Goal: Information Seeking & Learning: Learn about a topic

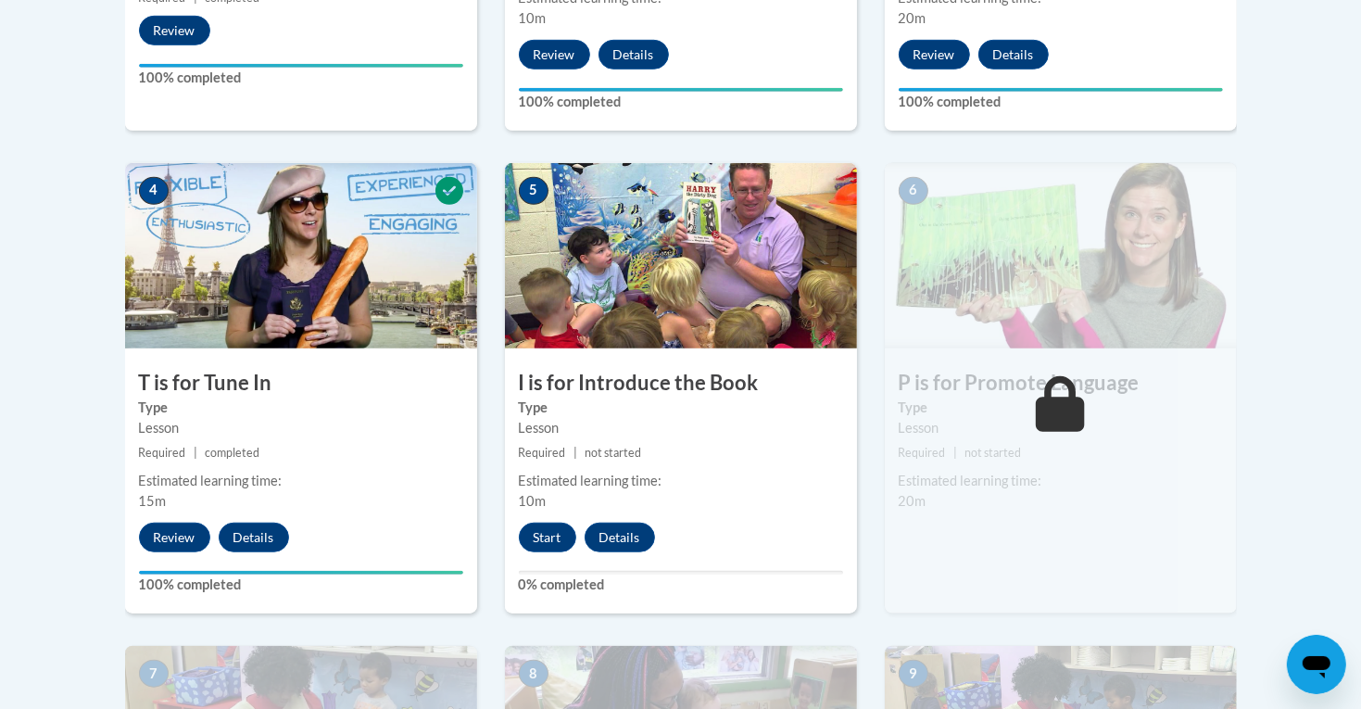
scroll to position [974, 0]
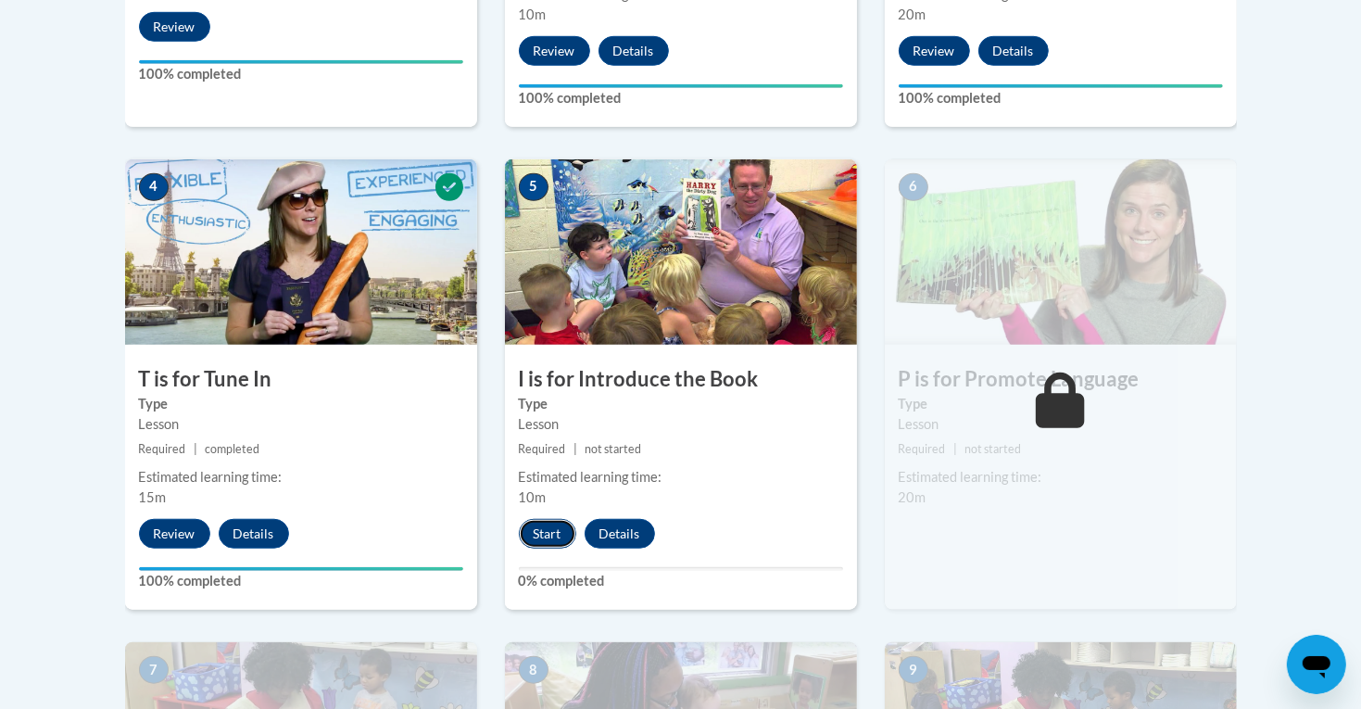
click at [544, 540] on button "Start" at bounding box center [547, 534] width 57 height 30
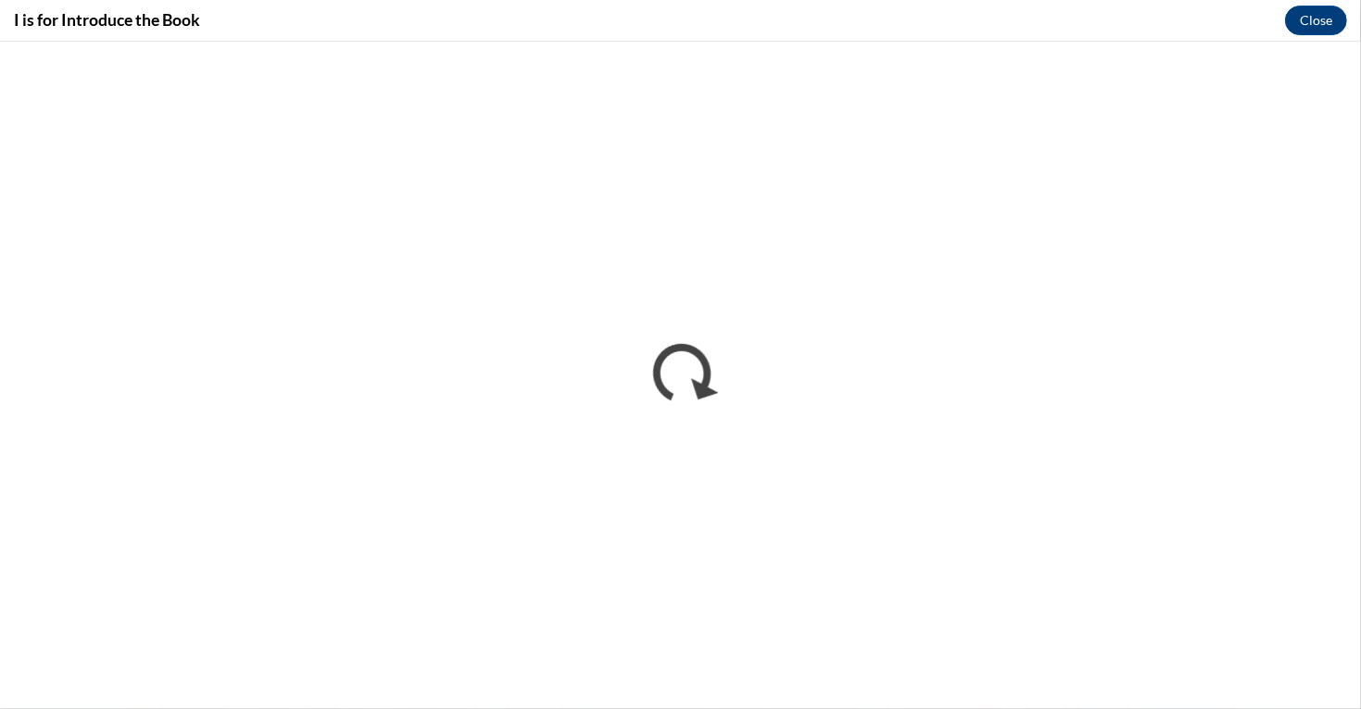
scroll to position [0, 0]
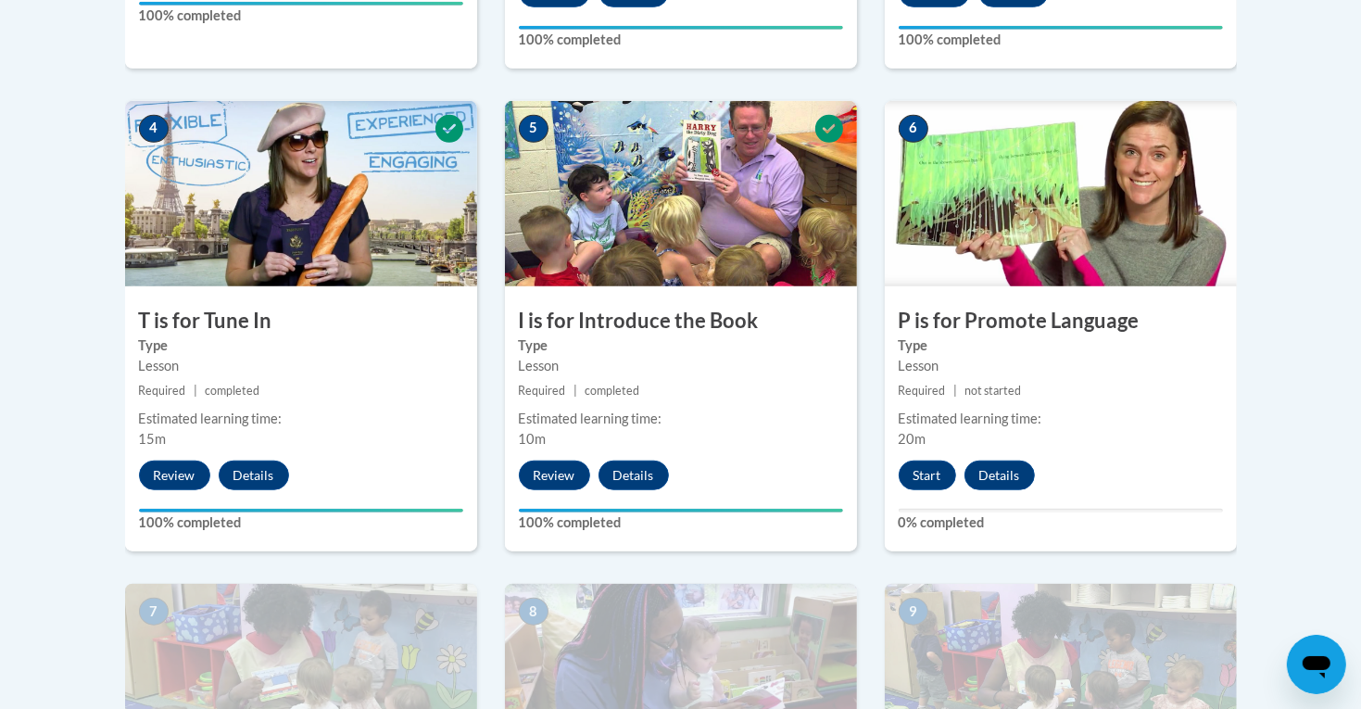
scroll to position [1054, 0]
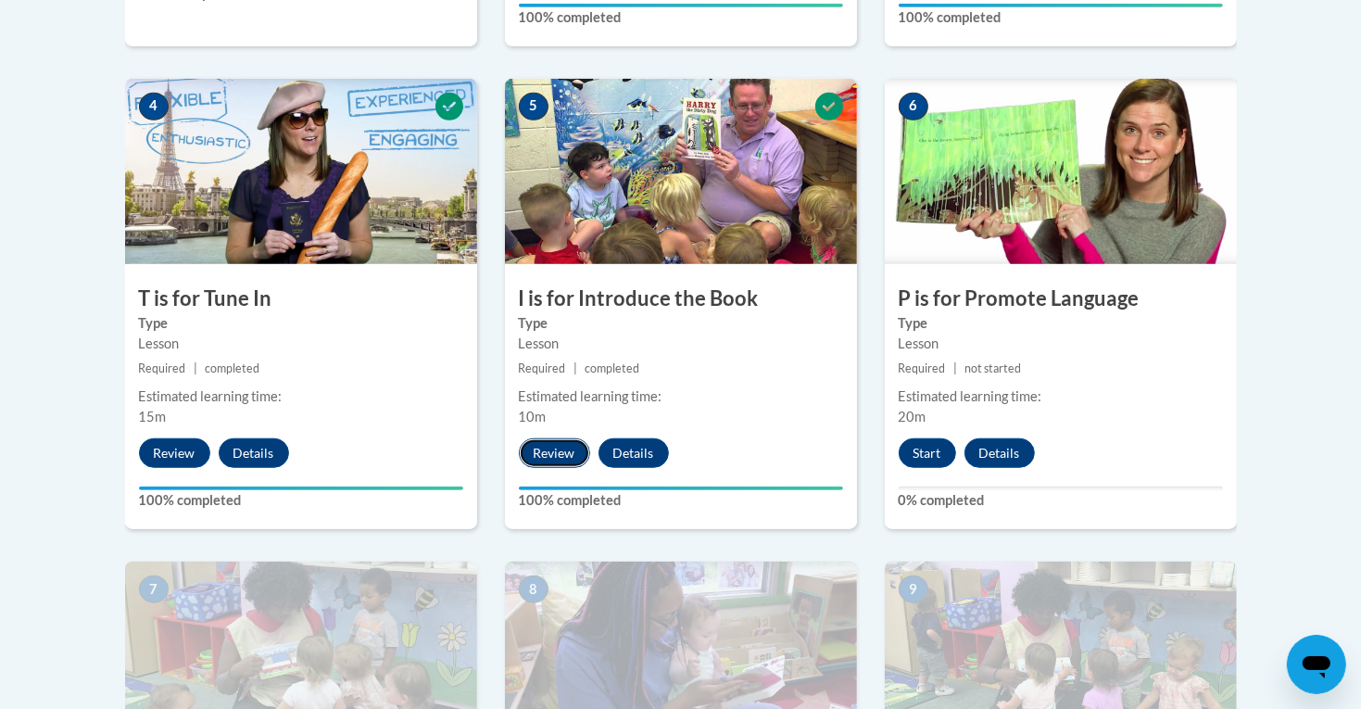
click at [572, 460] on button "Review" at bounding box center [554, 453] width 71 height 30
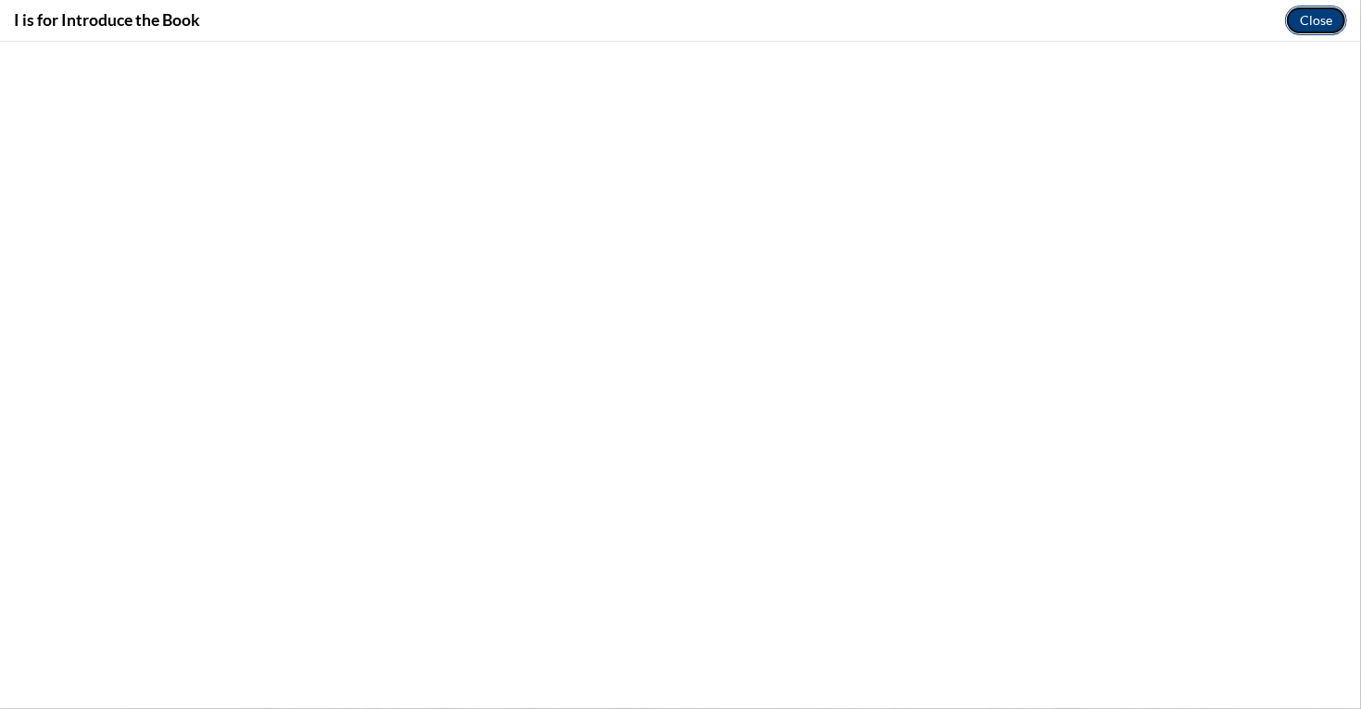
click at [1324, 17] on button "Close" at bounding box center [1316, 21] width 62 height 30
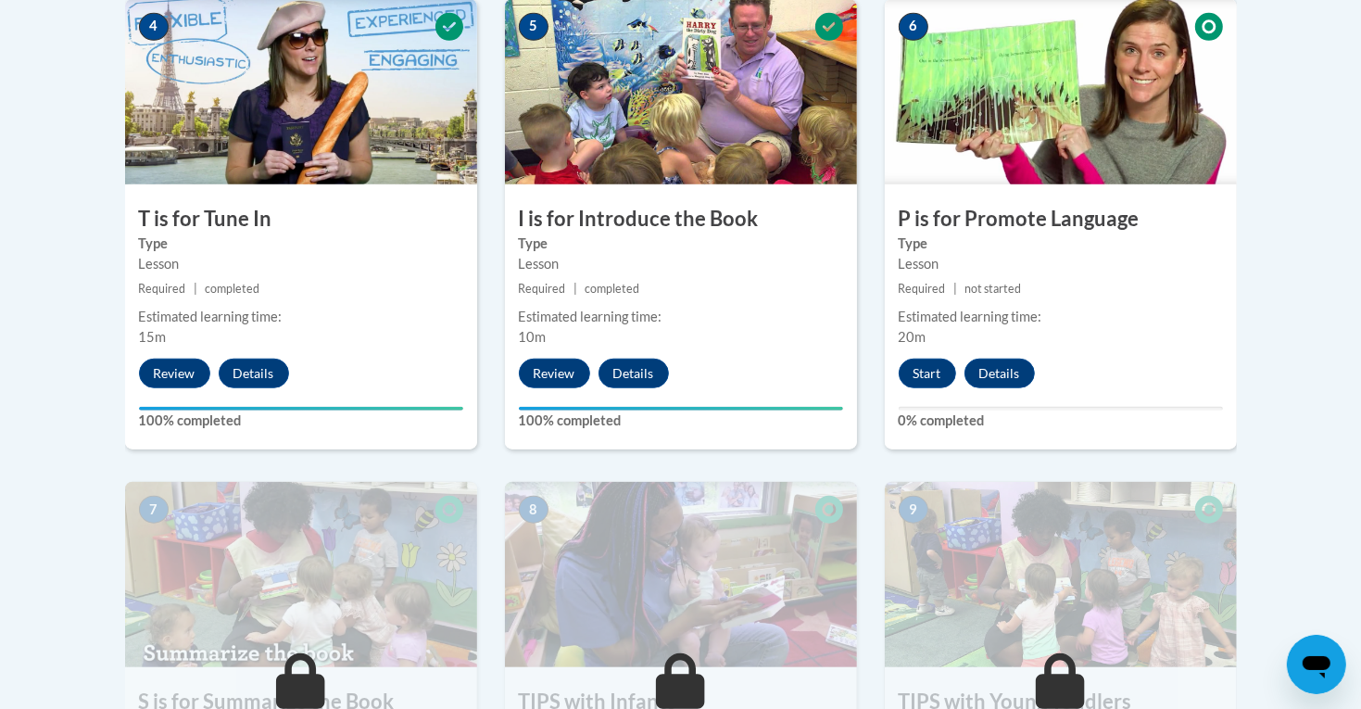
scroll to position [1136, 0]
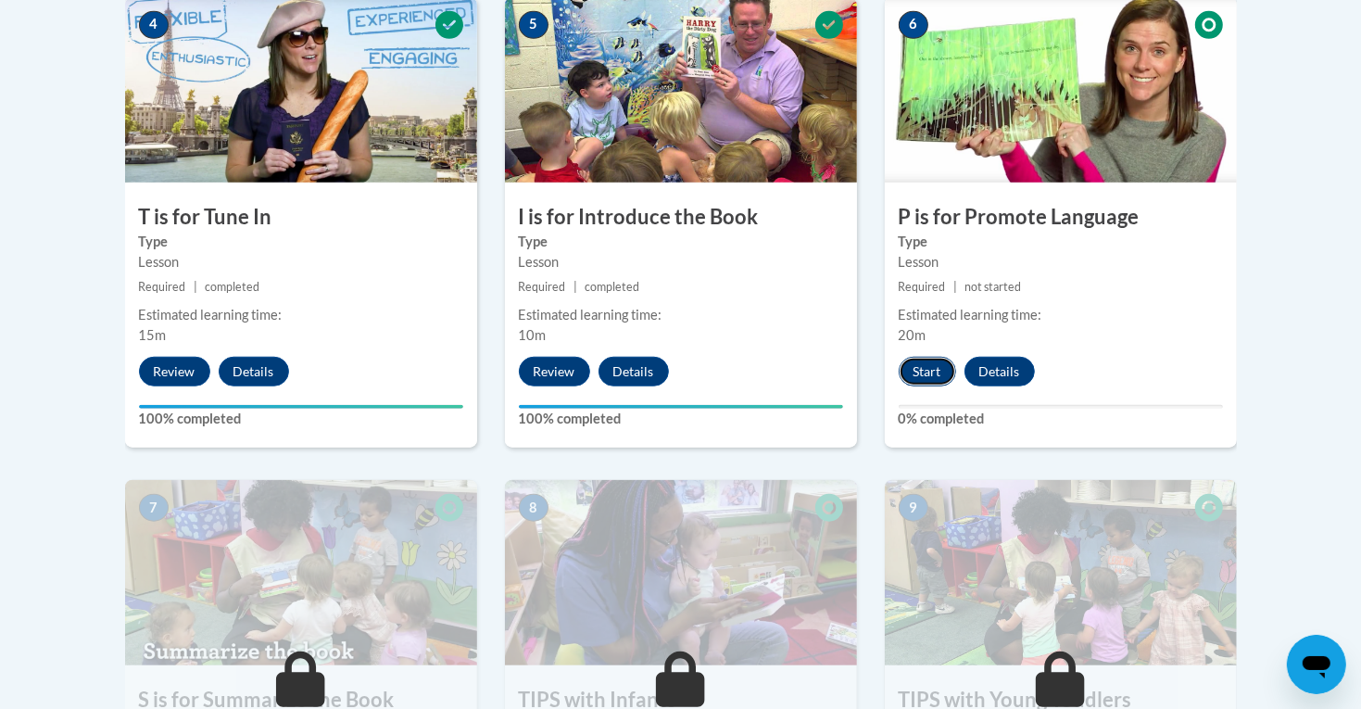
click at [940, 363] on button "Start" at bounding box center [927, 372] width 57 height 30
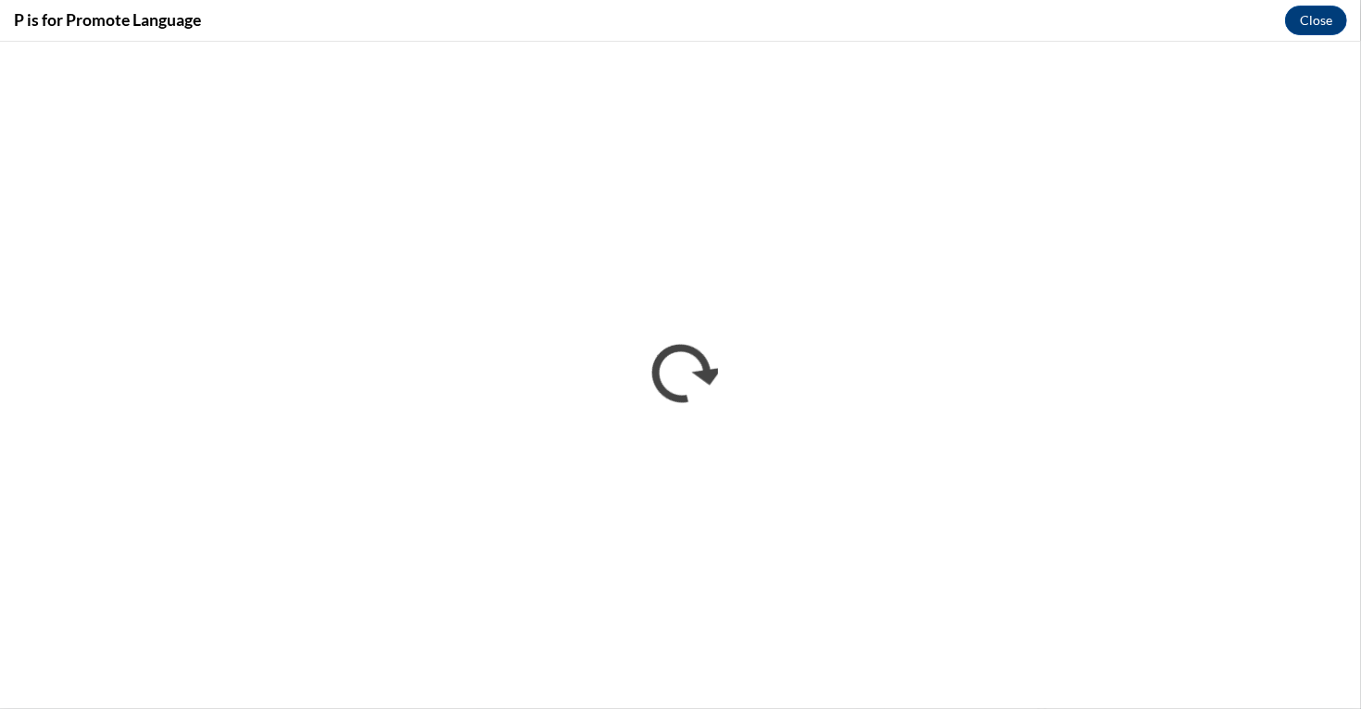
scroll to position [0, 0]
